Goal: Information Seeking & Learning: Learn about a topic

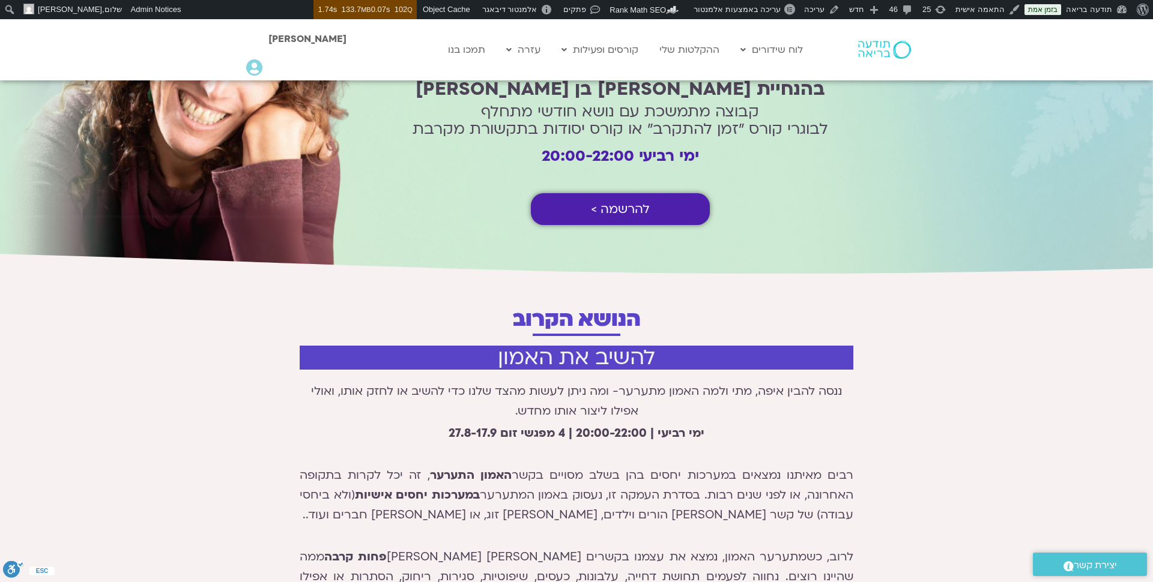
scroll to position [155, 0]
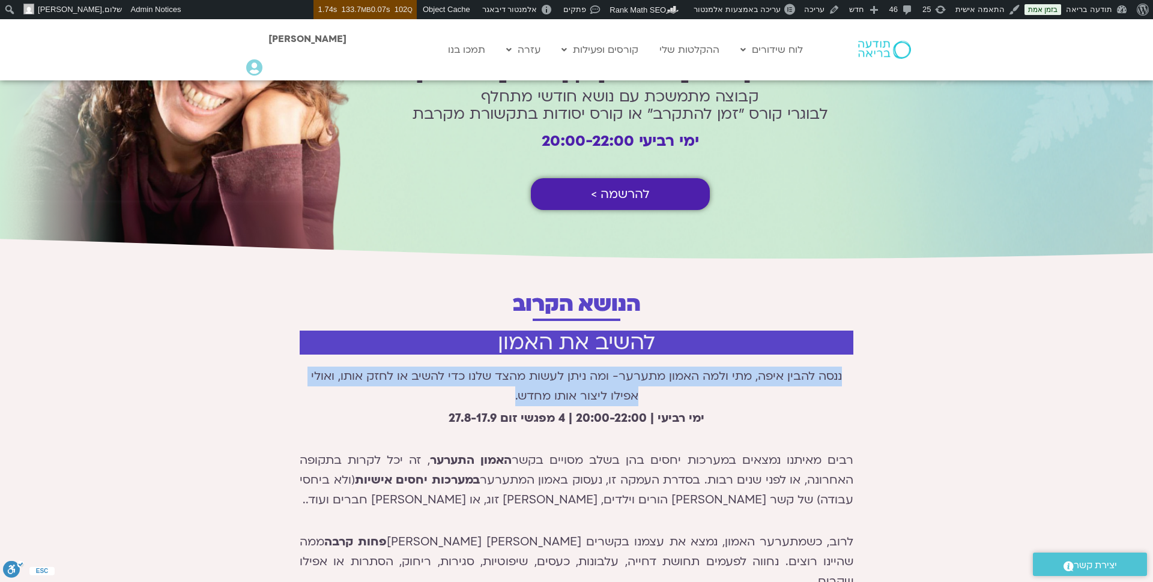
drag, startPoint x: 842, startPoint y: 374, endPoint x: 493, endPoint y: 400, distance: 349.7
click at [493, 400] on p "ננסה להבין איפה, מתי ולמה האמון מתערער- ומה ניתן לעשות מהצד שלנו כדי להשיב או ל…" at bounding box center [576, 387] width 553 height 40
copy p "ננסה להבין איפה, מתי ולמה האמון מתערער- ומה ניתן לעשות מהצד שלנו כדי להשיב או ל…"
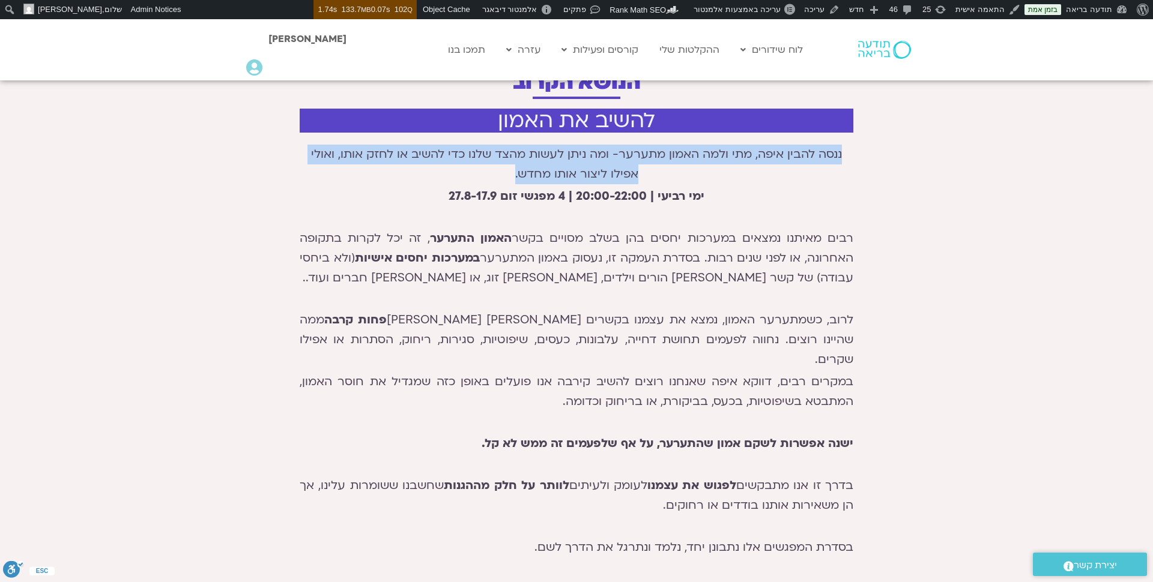
scroll to position [382, 0]
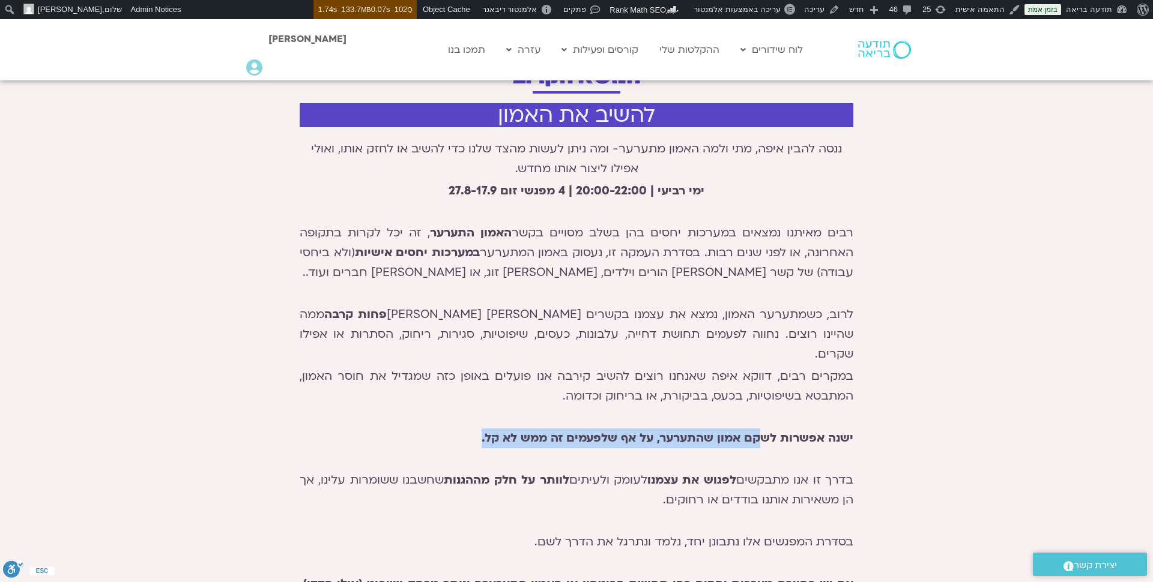
drag, startPoint x: 766, startPoint y: 418, endPoint x: 483, endPoint y: 415, distance: 282.8
click at [483, 430] on strong "ישנה אפשרות לשקם אמון שהתערער, על אף שלפעמים זה ממש לא קל." at bounding box center [667, 438] width 372 height 16
copy strong "קם אמון שהתערער, על אף שלפעמים זה ממש לא קל."
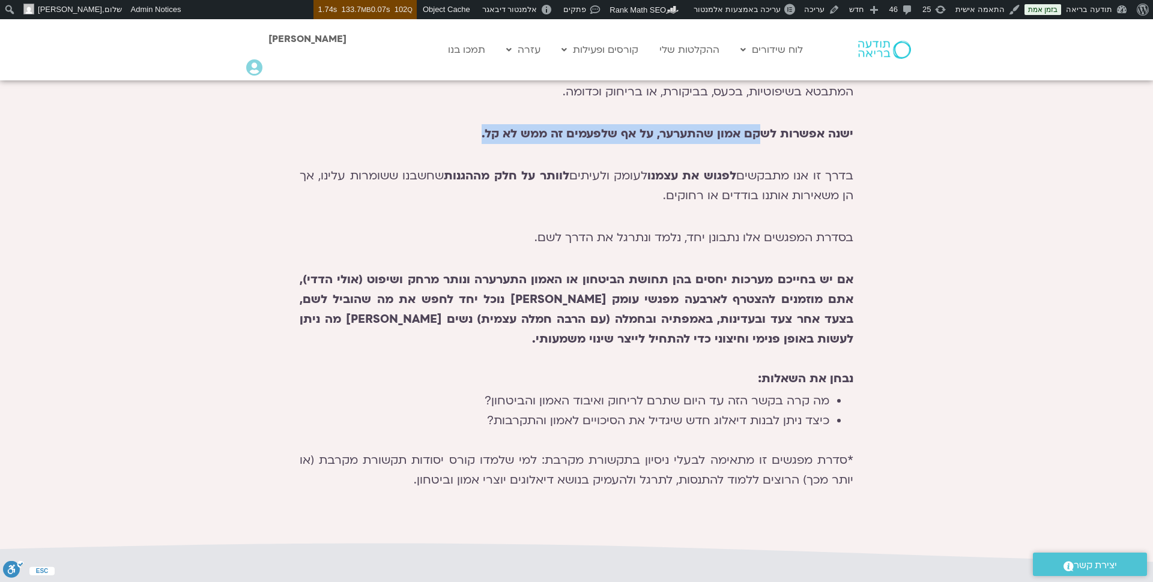
scroll to position [689, 0]
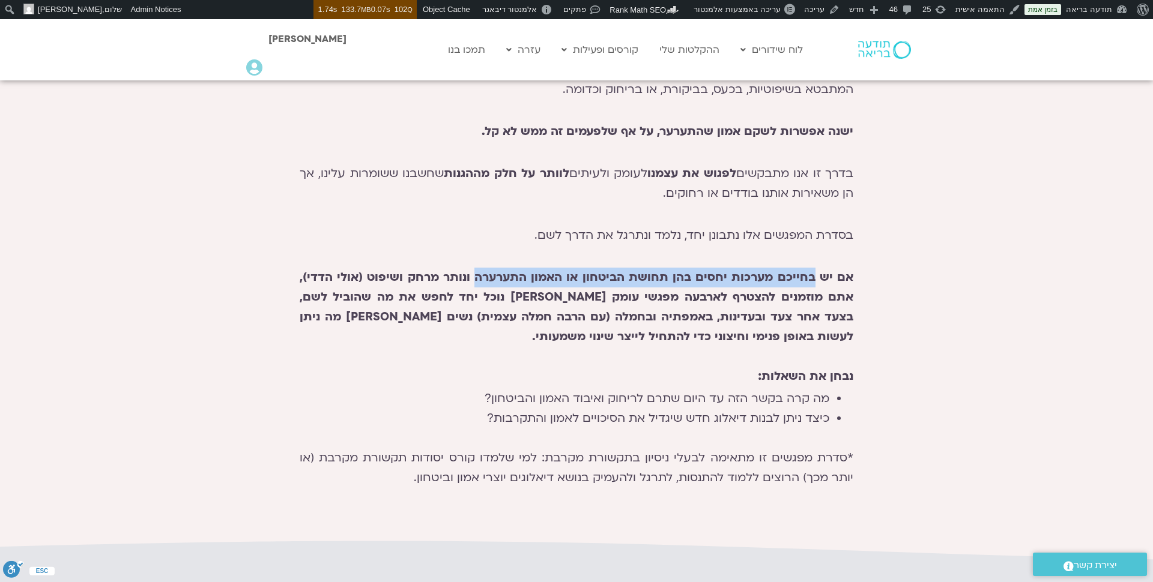
drag, startPoint x: 813, startPoint y: 258, endPoint x: 475, endPoint y: 254, distance: 338.0
click at [475, 270] on strong "אם יש בחייכם מערכות יחסים בהן תחושת הביטחון או האמון התערערה ונותר מרחק ושיפוט …" at bounding box center [576, 307] width 553 height 75
copy strong "בחייכם מערכות יחסים בהן תחושת הביטחון או האמון התערערה"
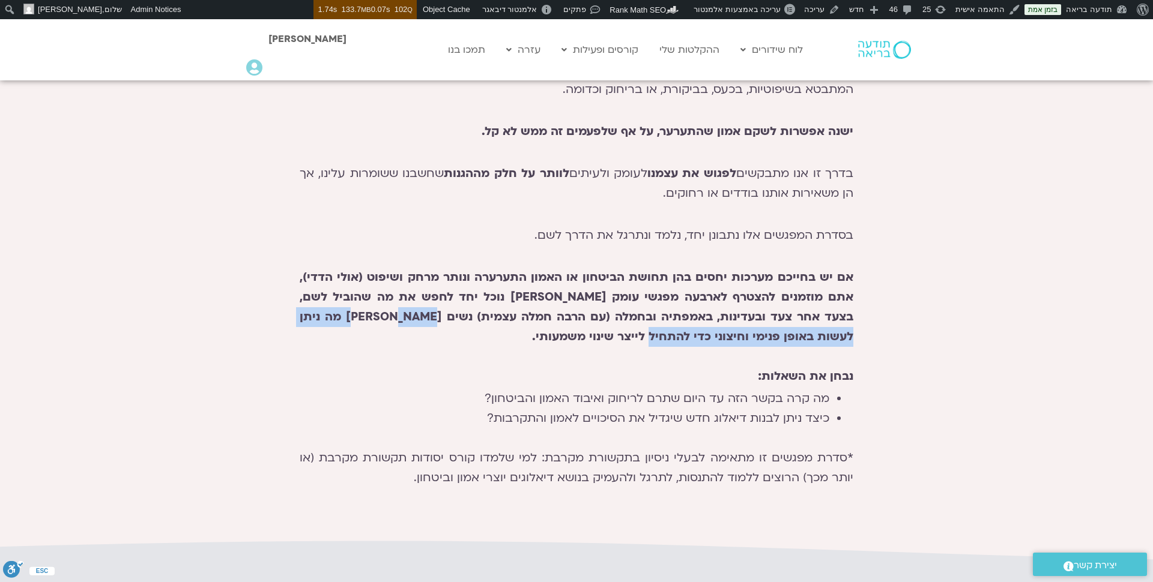
drag, startPoint x: 423, startPoint y: 300, endPoint x: 295, endPoint y: 319, distance: 128.6
click at [295, 319] on div "להשיב את האמון ננסה להבין איפה, מתי ולמה האמון מתערער- ומה ניתן לעשות מהצד שלנו…" at bounding box center [577, 143] width 566 height 706
drag, startPoint x: 508, startPoint y: 295, endPoint x: 468, endPoint y: 325, distance: 49.8
click at [468, 325] on p "אם יש בחייכם מערכות יחסים בהן תחושת הביטחון או האמון התערערה ונותר מרחק ושיפוט …" at bounding box center [576, 317] width 553 height 139
copy strong "מה ניתן לעשות באופן פנימי וחיצוני כדי להתחיל לייצר שינוי משמעותי."
